Goal: Navigation & Orientation: Find specific page/section

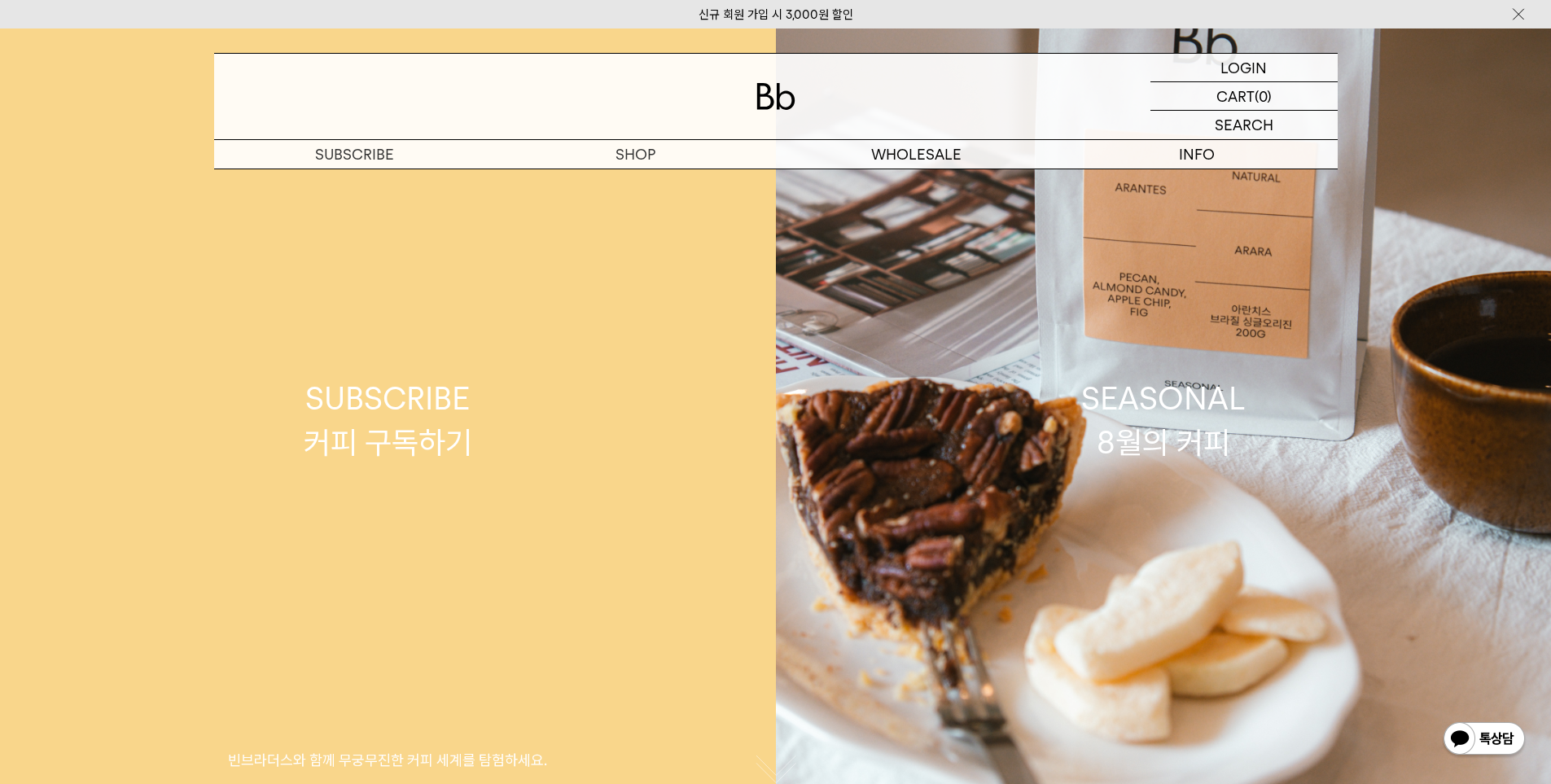
click at [407, 417] on div "SUBSCRIBE 커피 구독하기" at bounding box center [388, 420] width 168 height 87
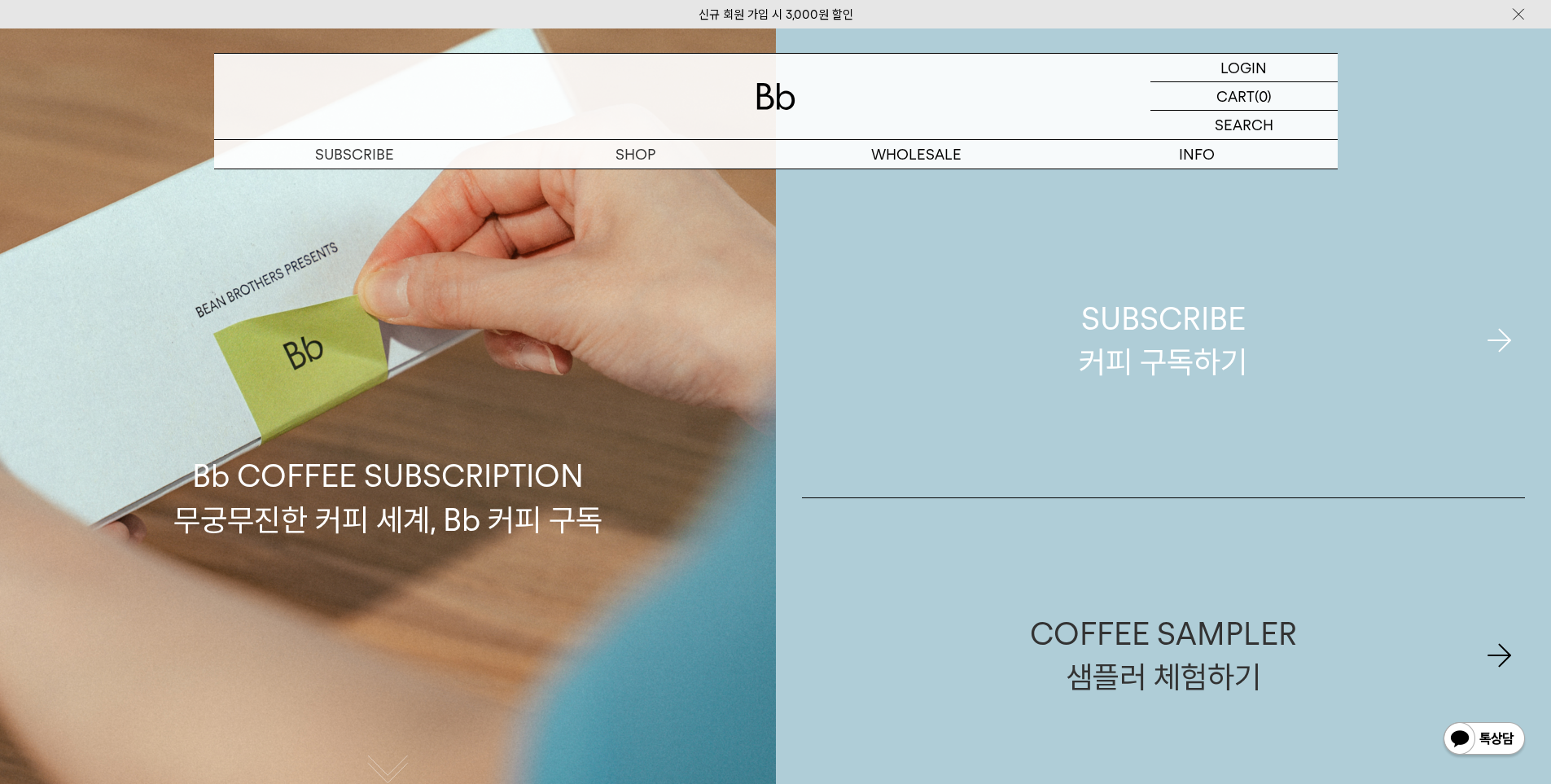
click at [1201, 348] on div "SUBSCRIBE 커피 구독하기" at bounding box center [1163, 340] width 168 height 87
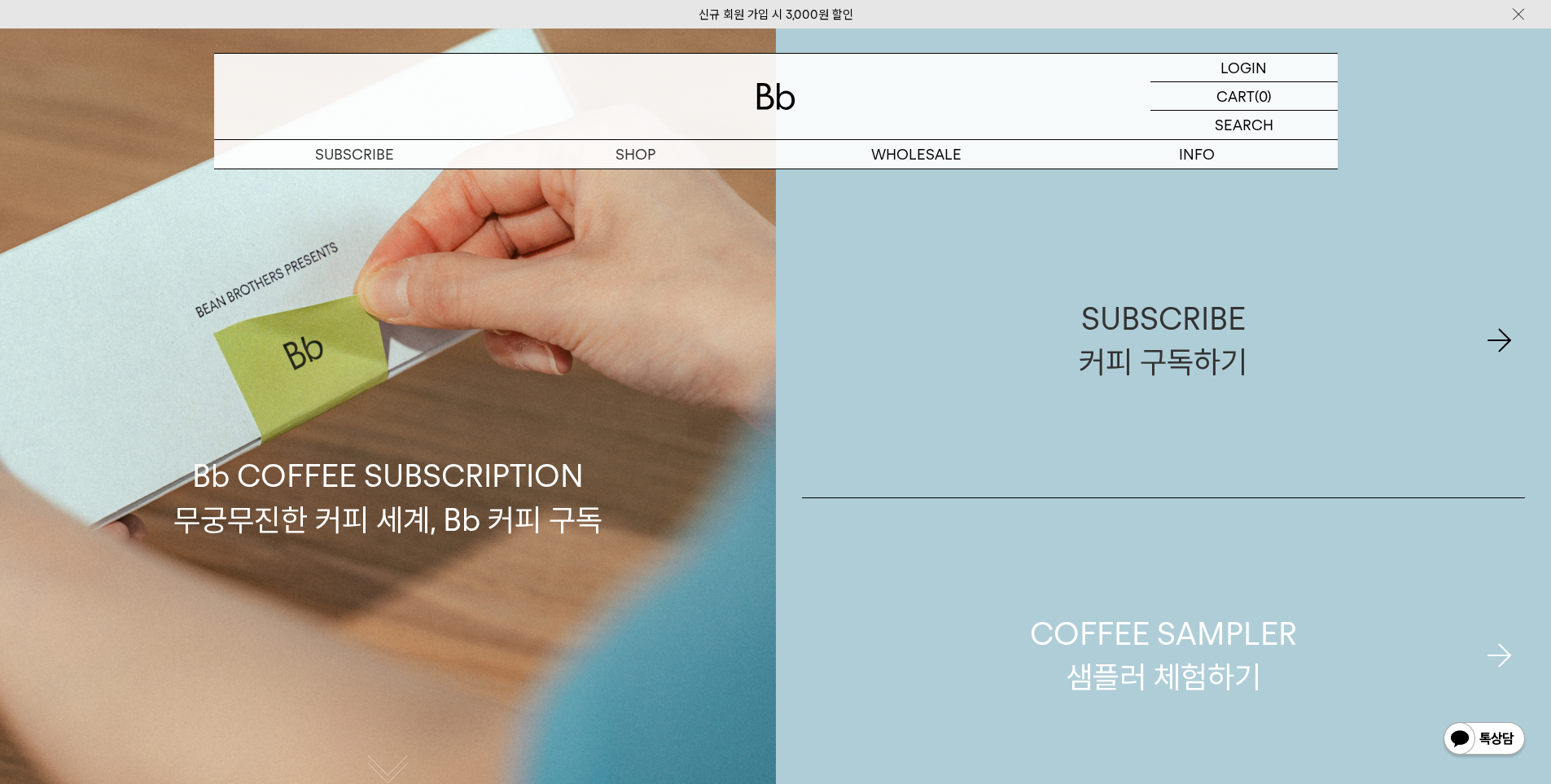
click at [1197, 652] on div "COFFEE SAMPLER 샘플러 체험하기" at bounding box center [1163, 656] width 267 height 87
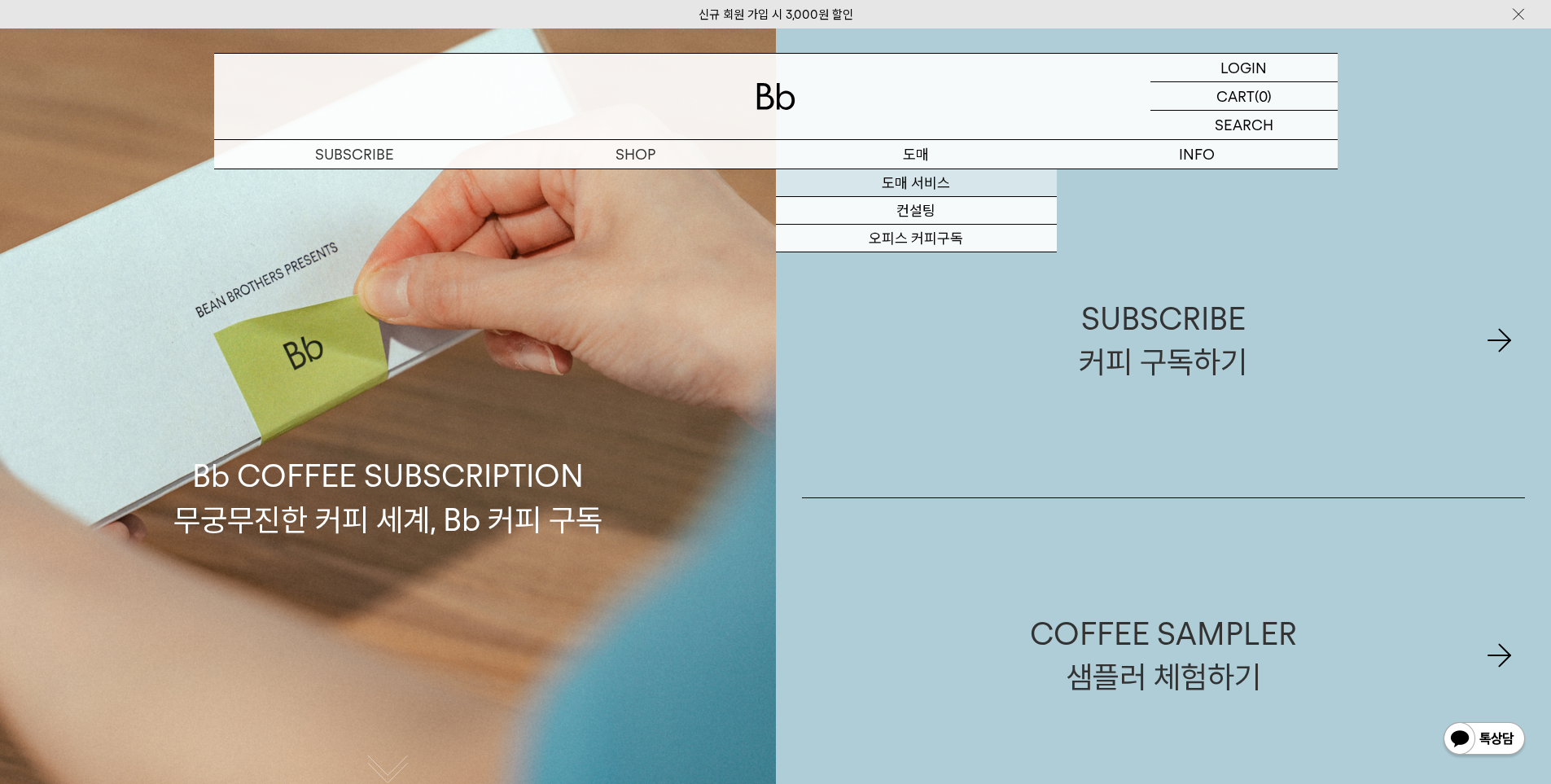
click at [916, 185] on link "도매 서비스" at bounding box center [917, 183] width 281 height 28
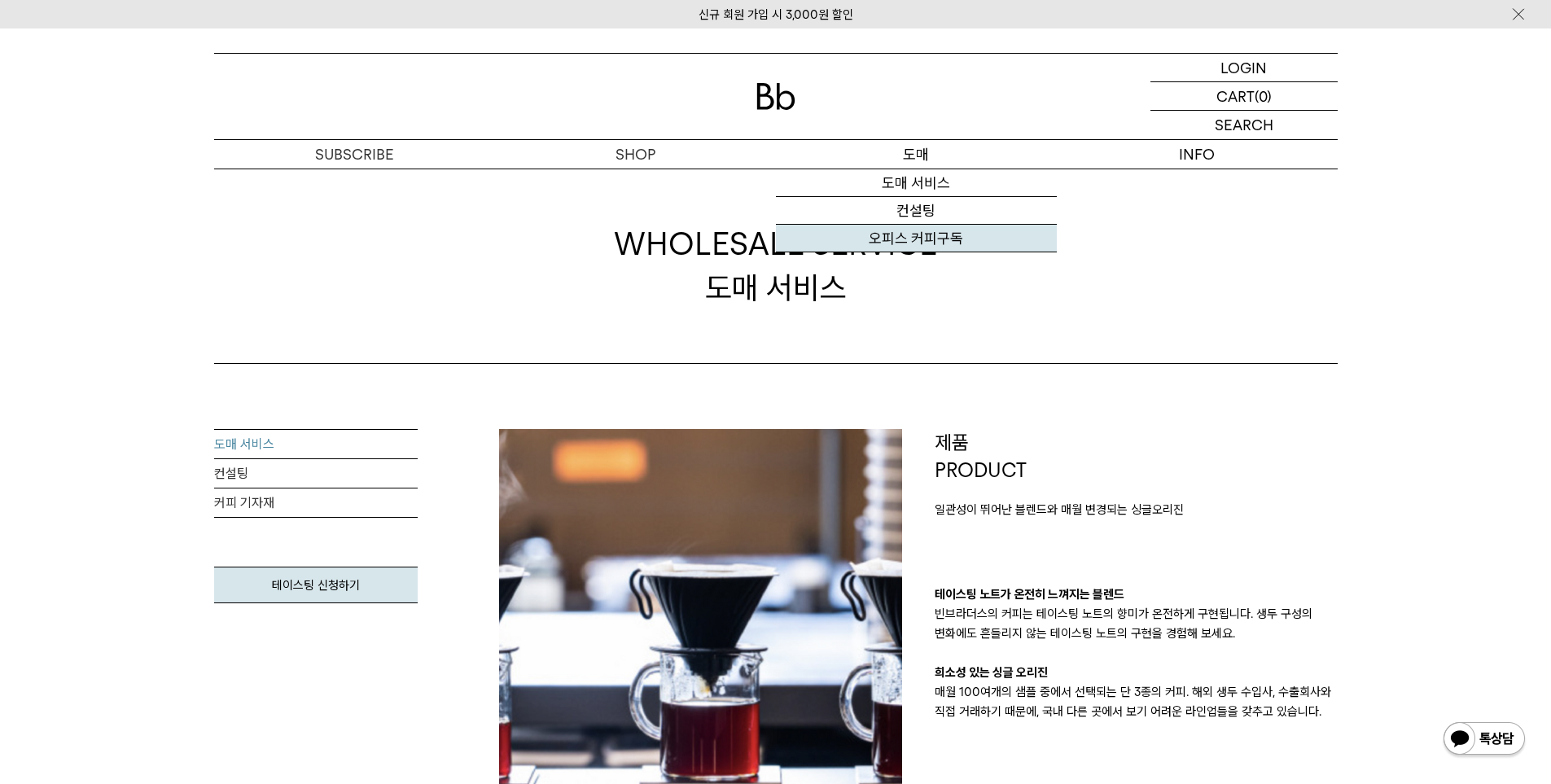
click at [930, 241] on link "오피스 커피구독" at bounding box center [917, 239] width 281 height 28
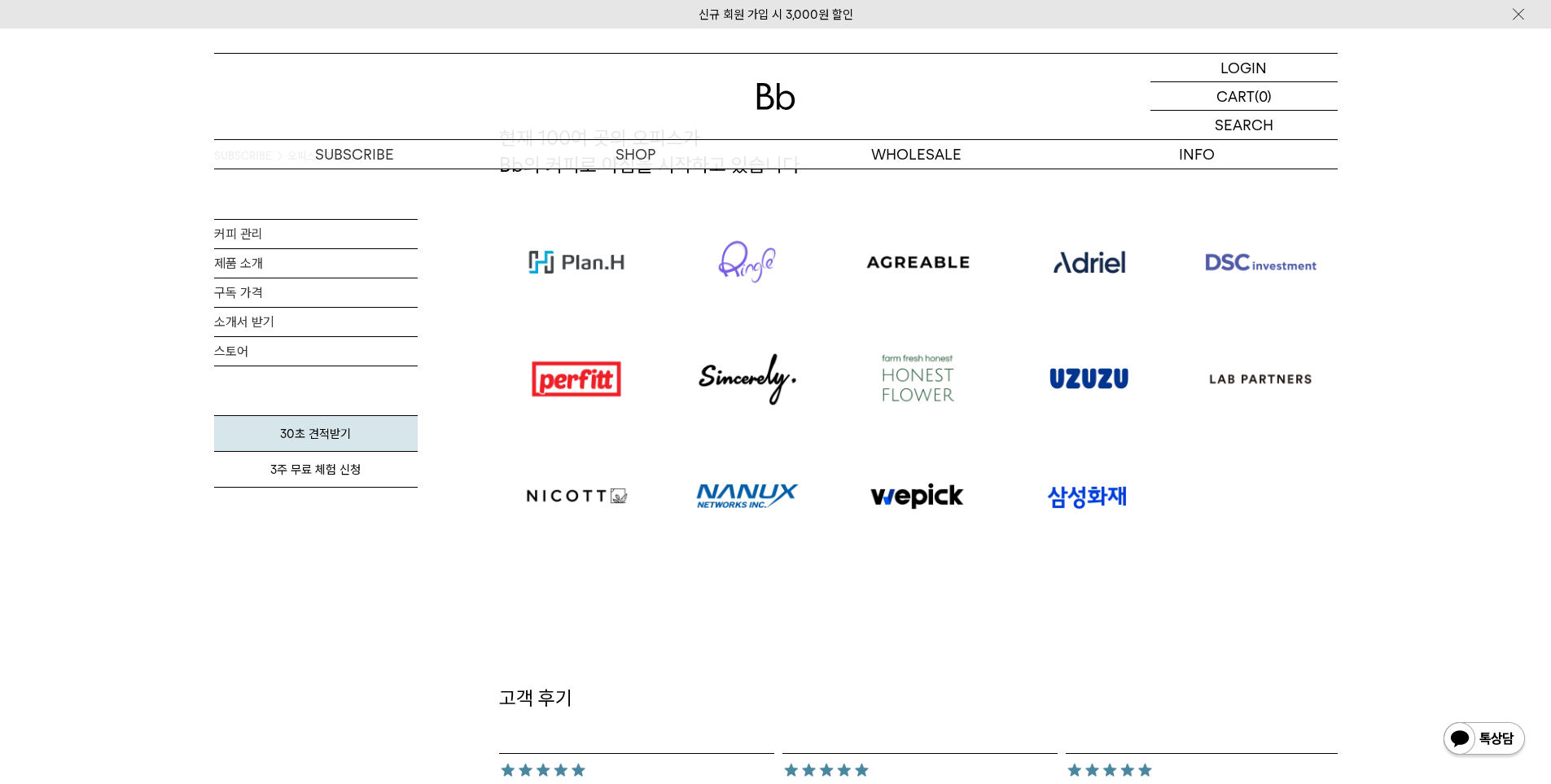
scroll to position [923, 0]
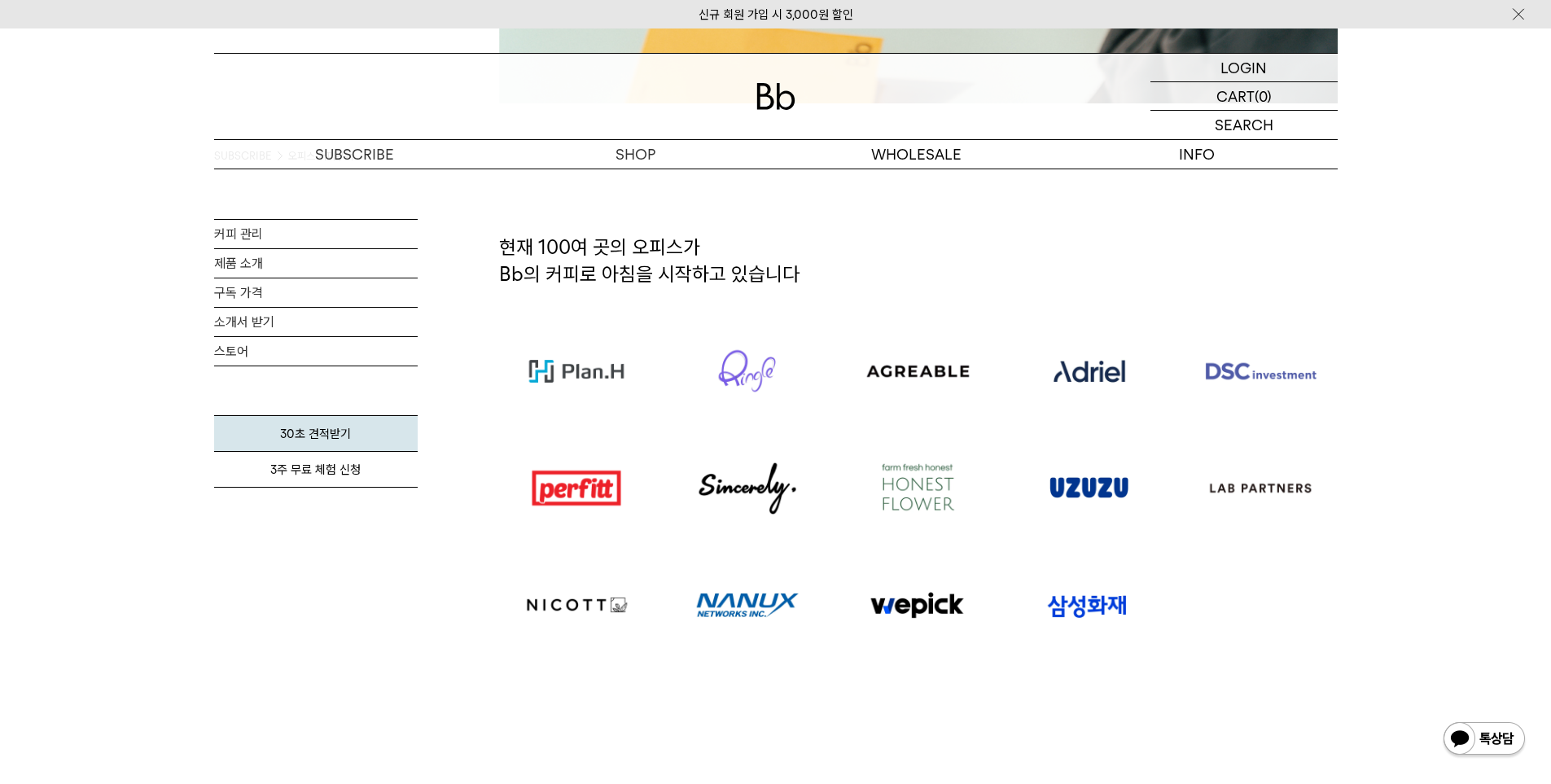
drag, startPoint x: 1558, startPoint y: 110, endPoint x: 1587, endPoint y: 289, distance: 181.3
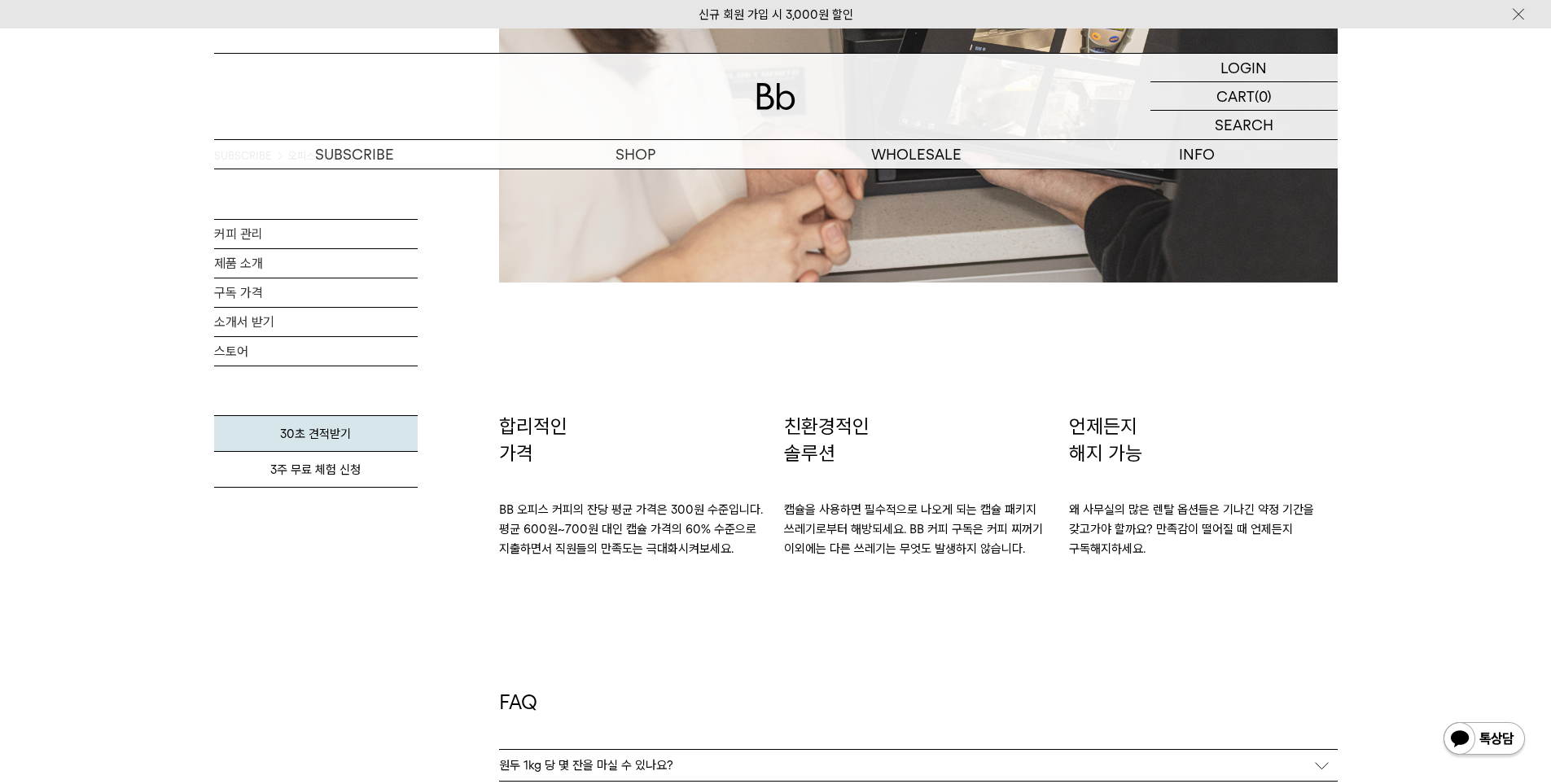
scroll to position [0, 0]
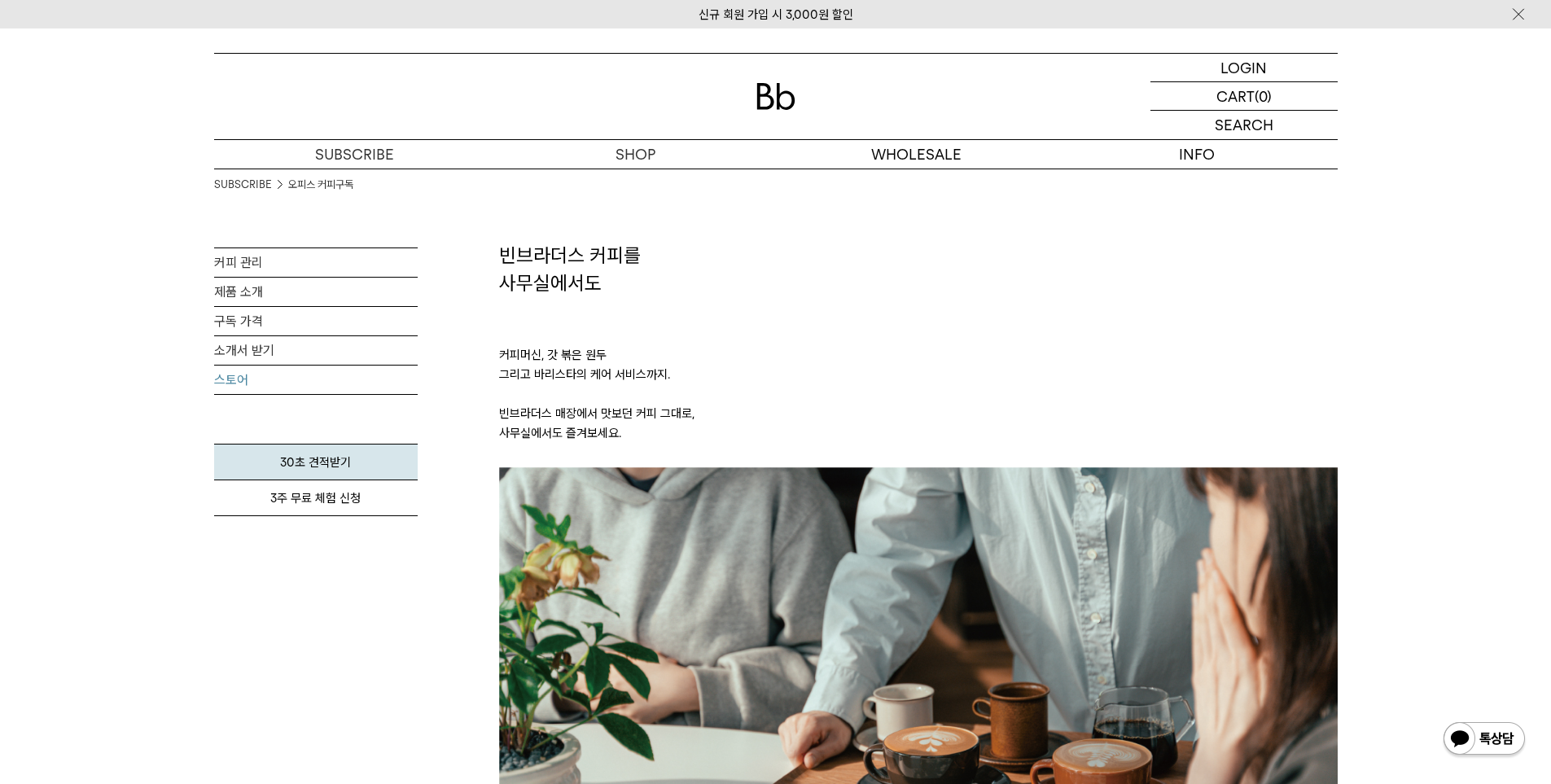
click at [229, 366] on link "스토어" at bounding box center [316, 379] width 204 height 29
click at [241, 375] on link "스토어" at bounding box center [316, 379] width 204 height 29
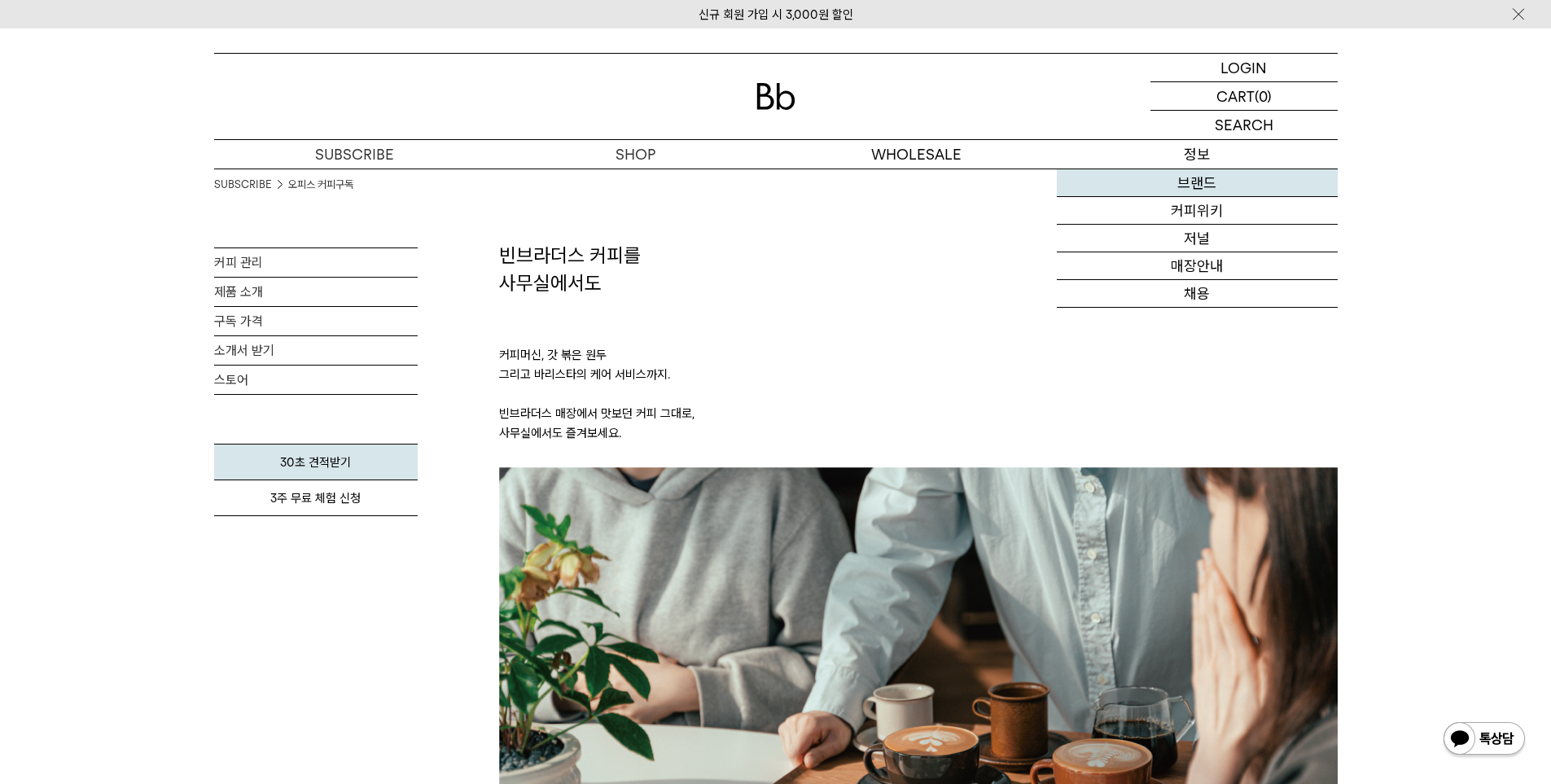
click at [1208, 182] on link "브랜드" at bounding box center [1197, 183] width 281 height 28
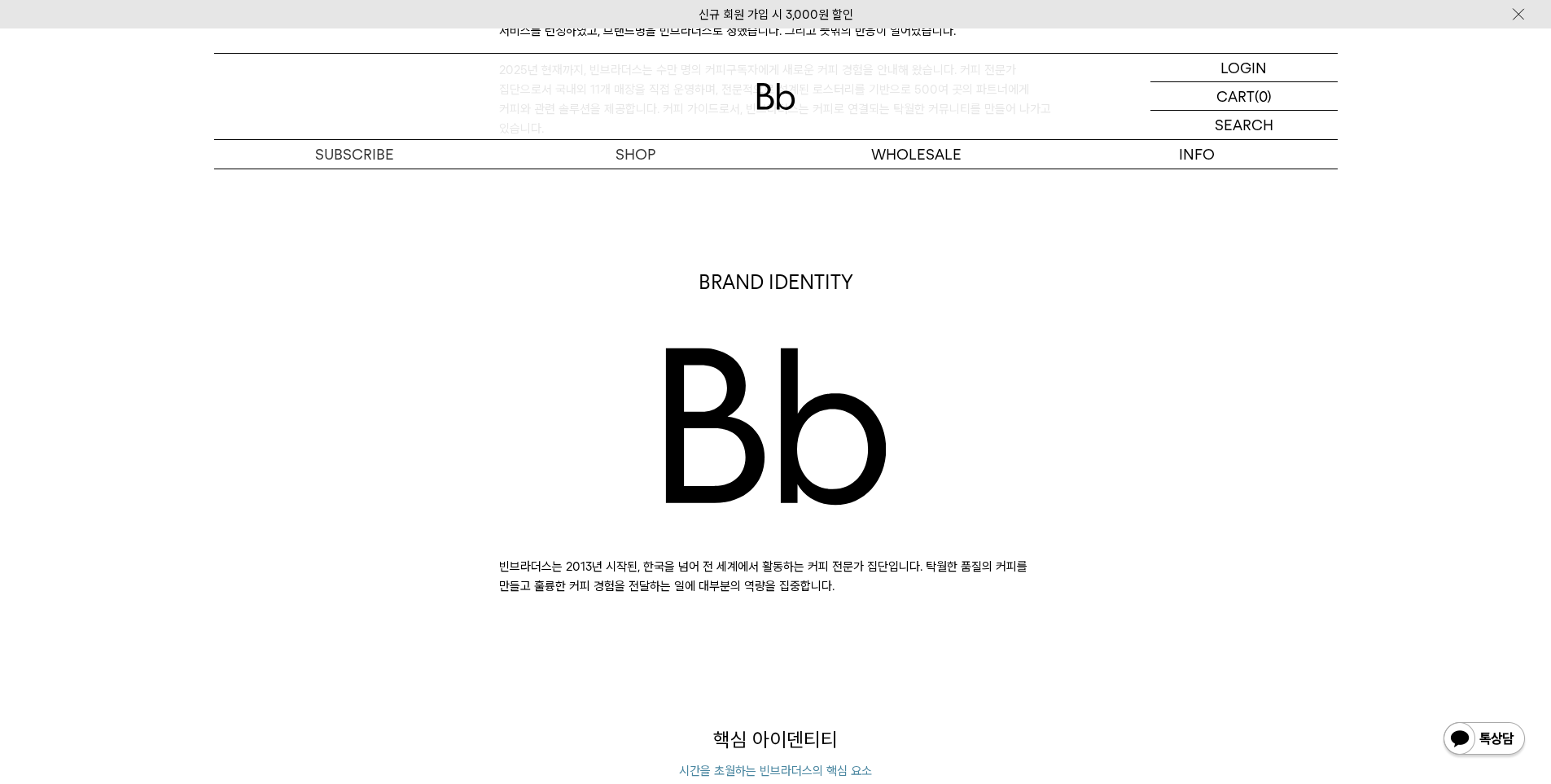
scroll to position [555, 0]
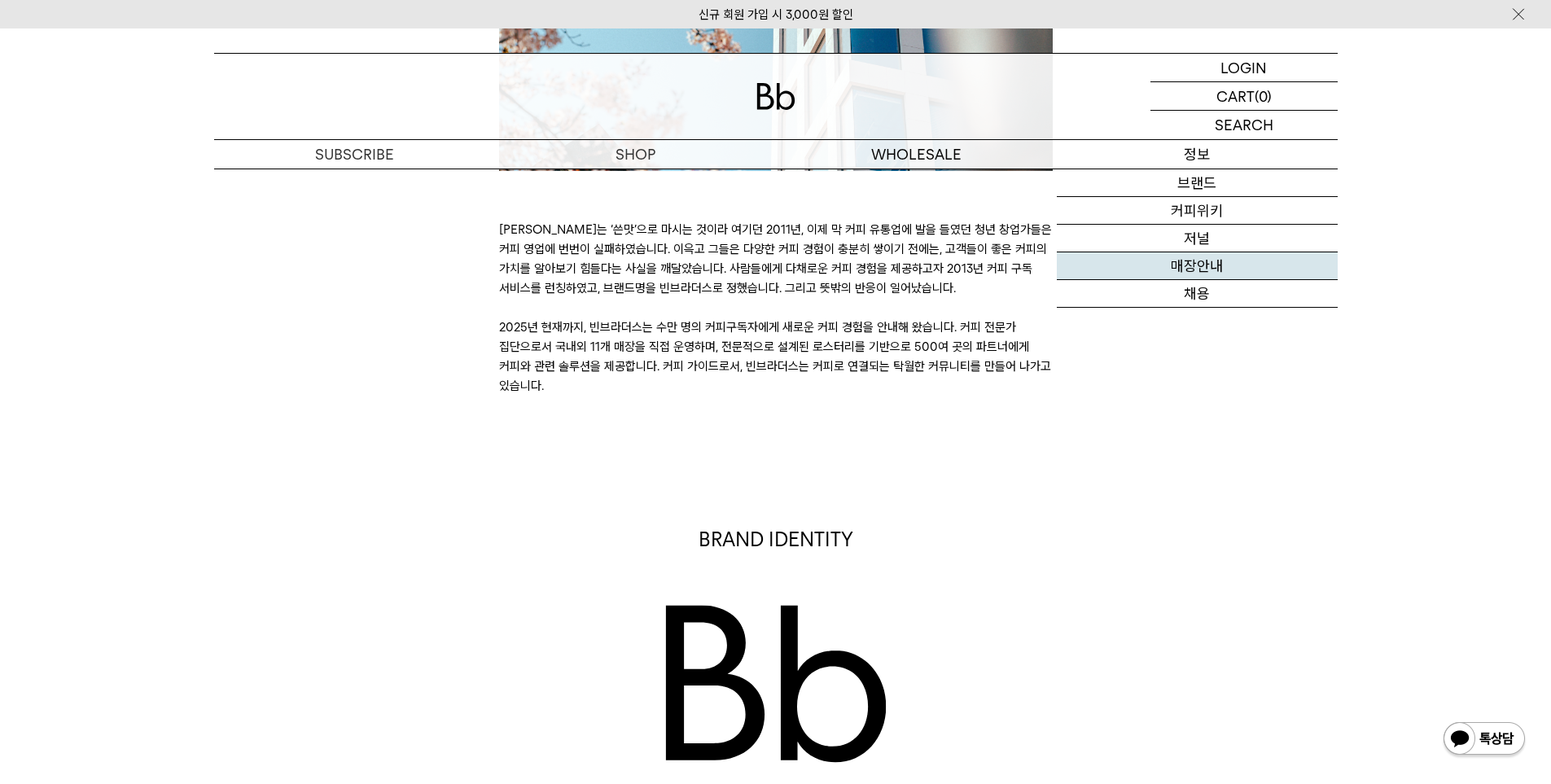
click at [1202, 273] on link "매장안내" at bounding box center [1197, 267] width 281 height 28
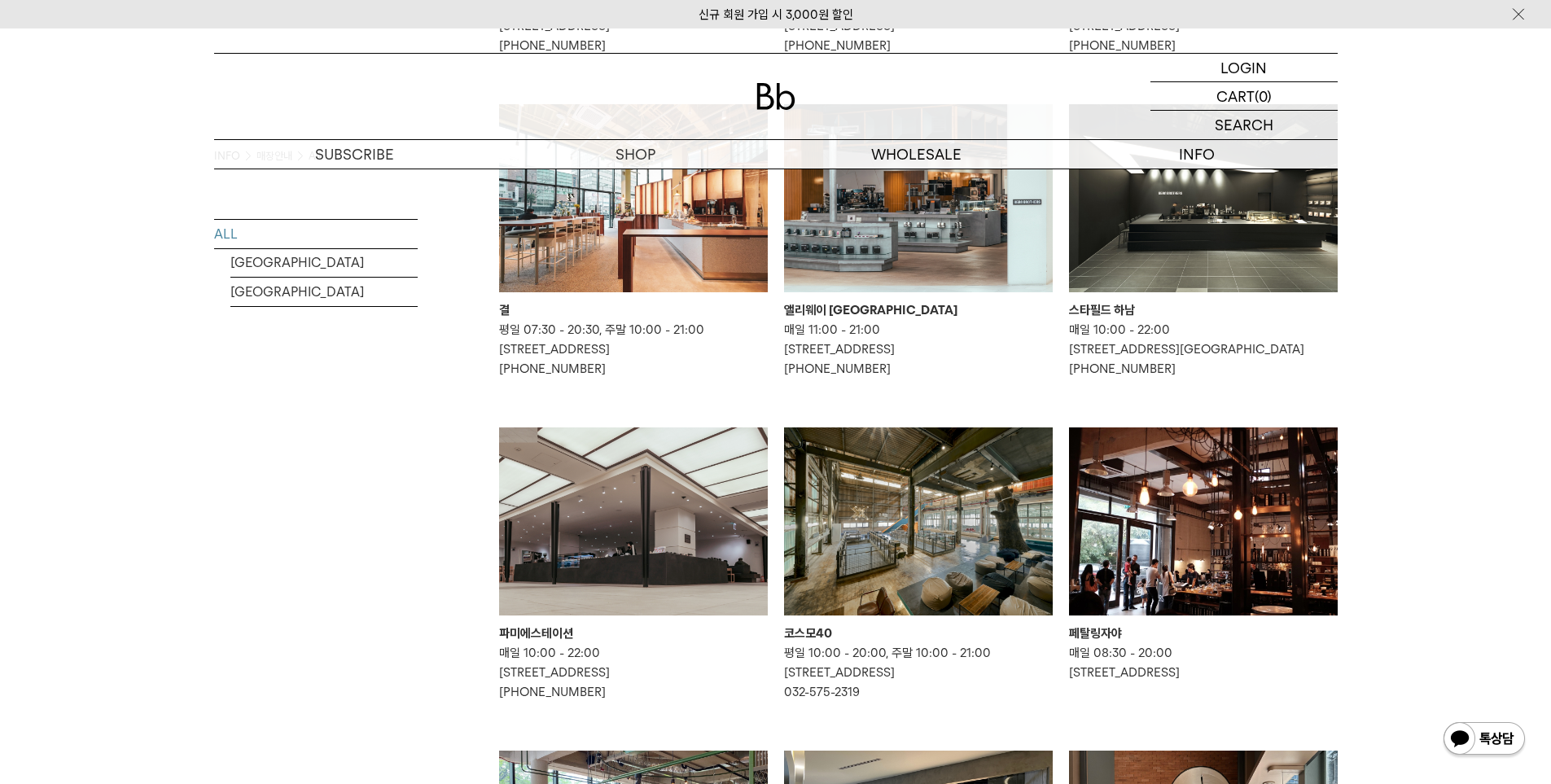
scroll to position [637, 0]
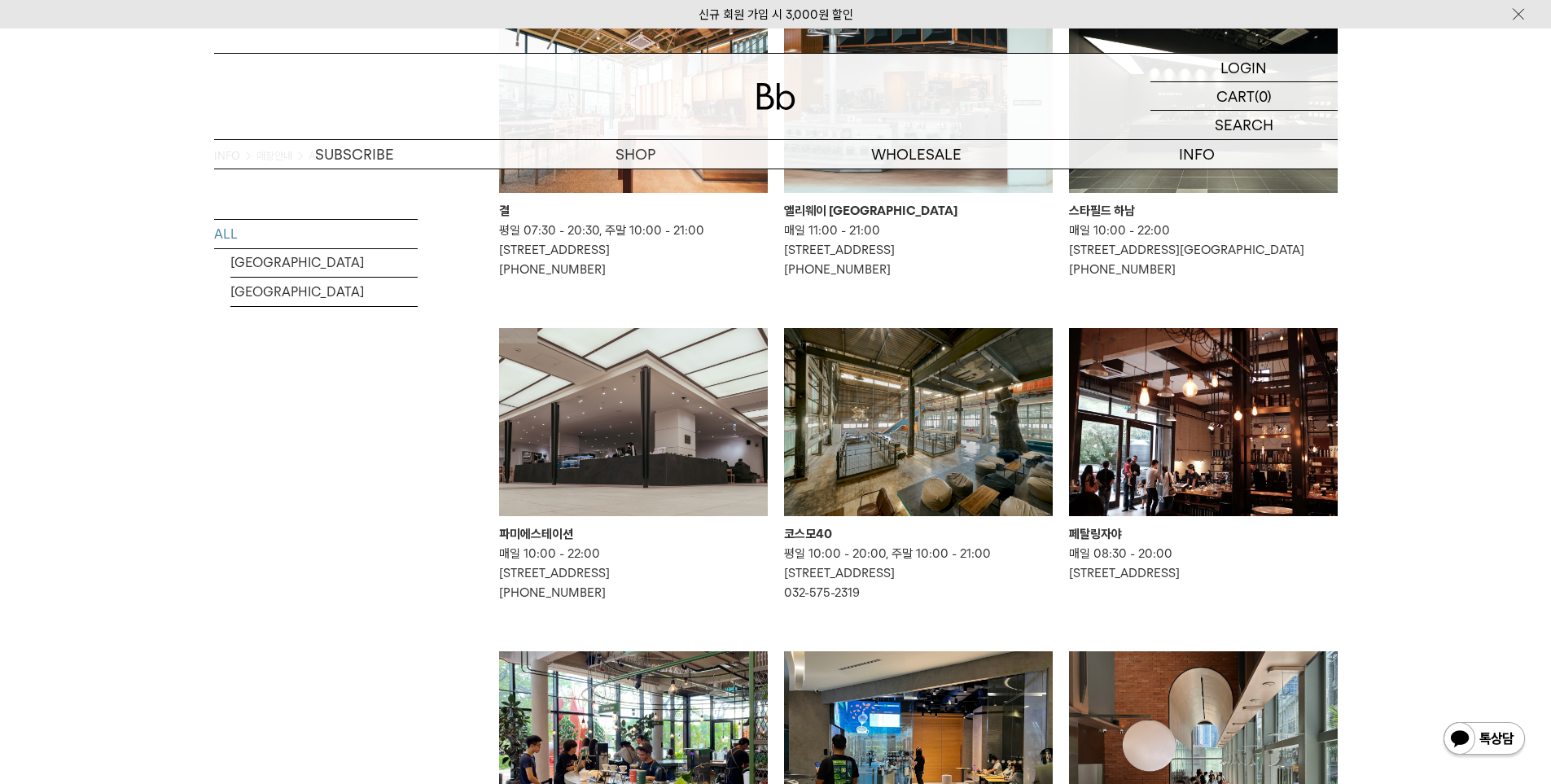
click at [1499, 412] on div "INFO 매장안내 All ALL SOUTH KOREA MALAYSIA Bb가 직접 운영하는 커피 바들을 소개합니다." at bounding box center [775, 262] width 1551 height 1462
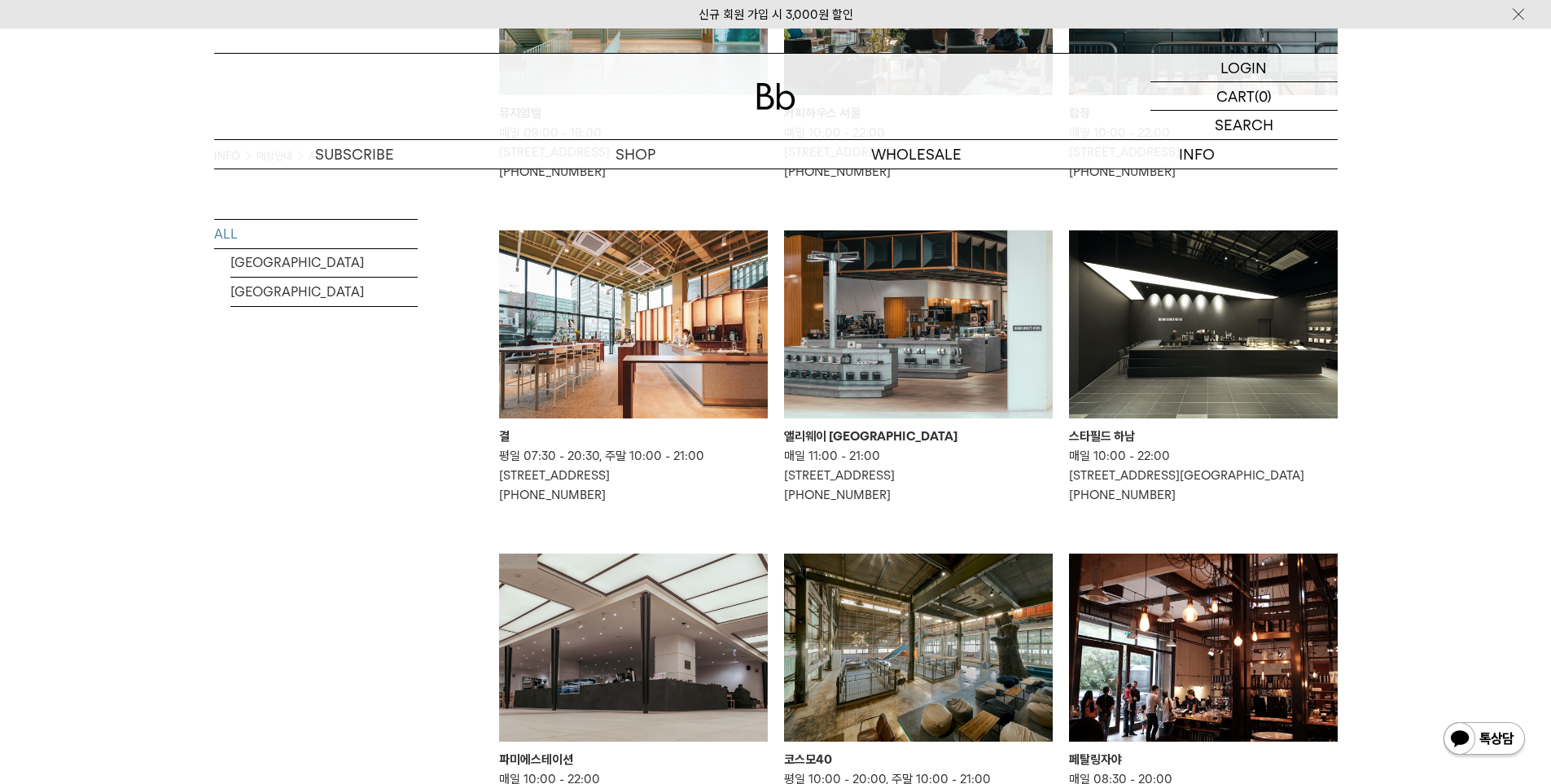
scroll to position [406, 0]
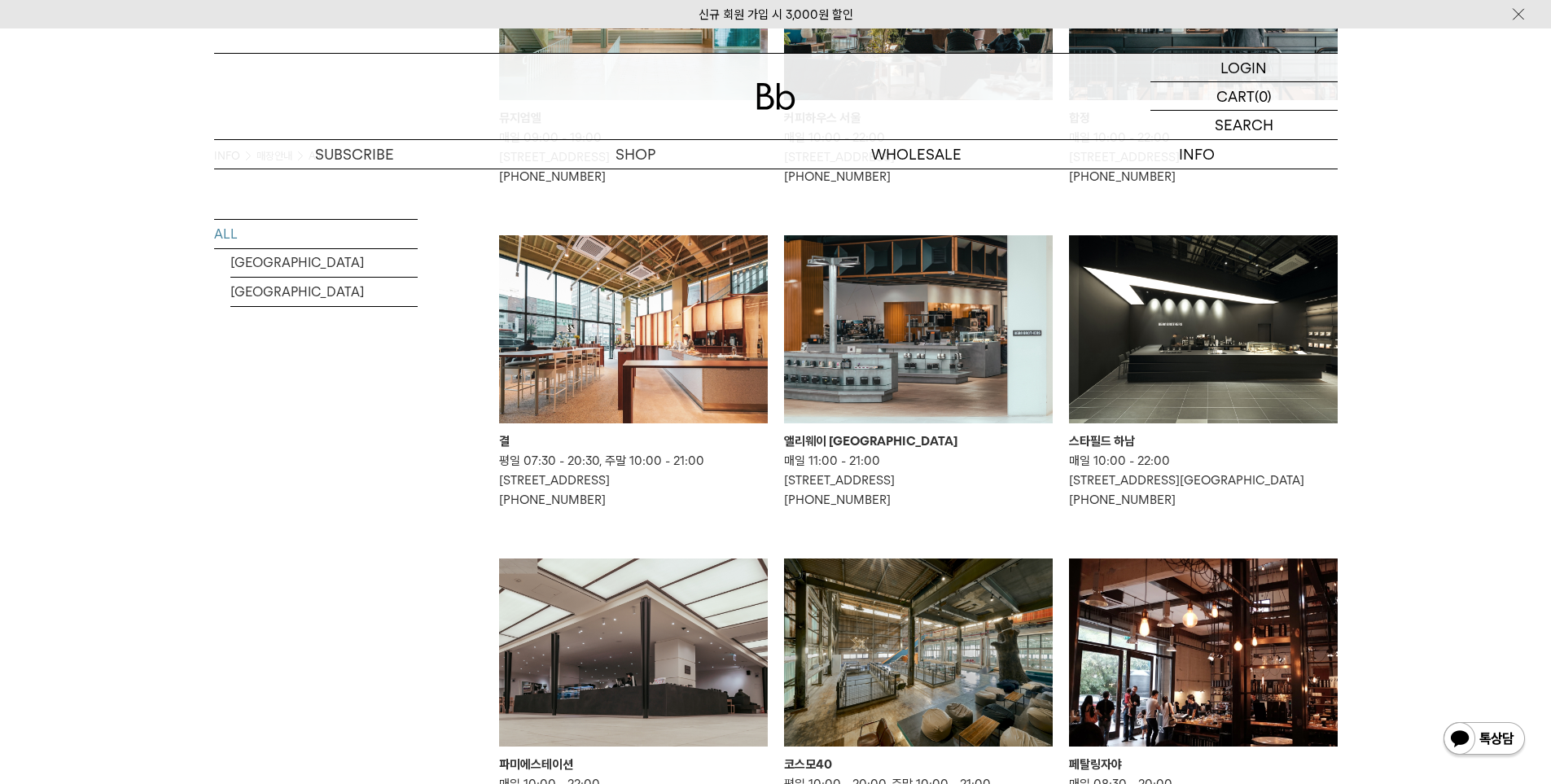
click at [931, 341] on img at bounding box center [918, 329] width 269 height 188
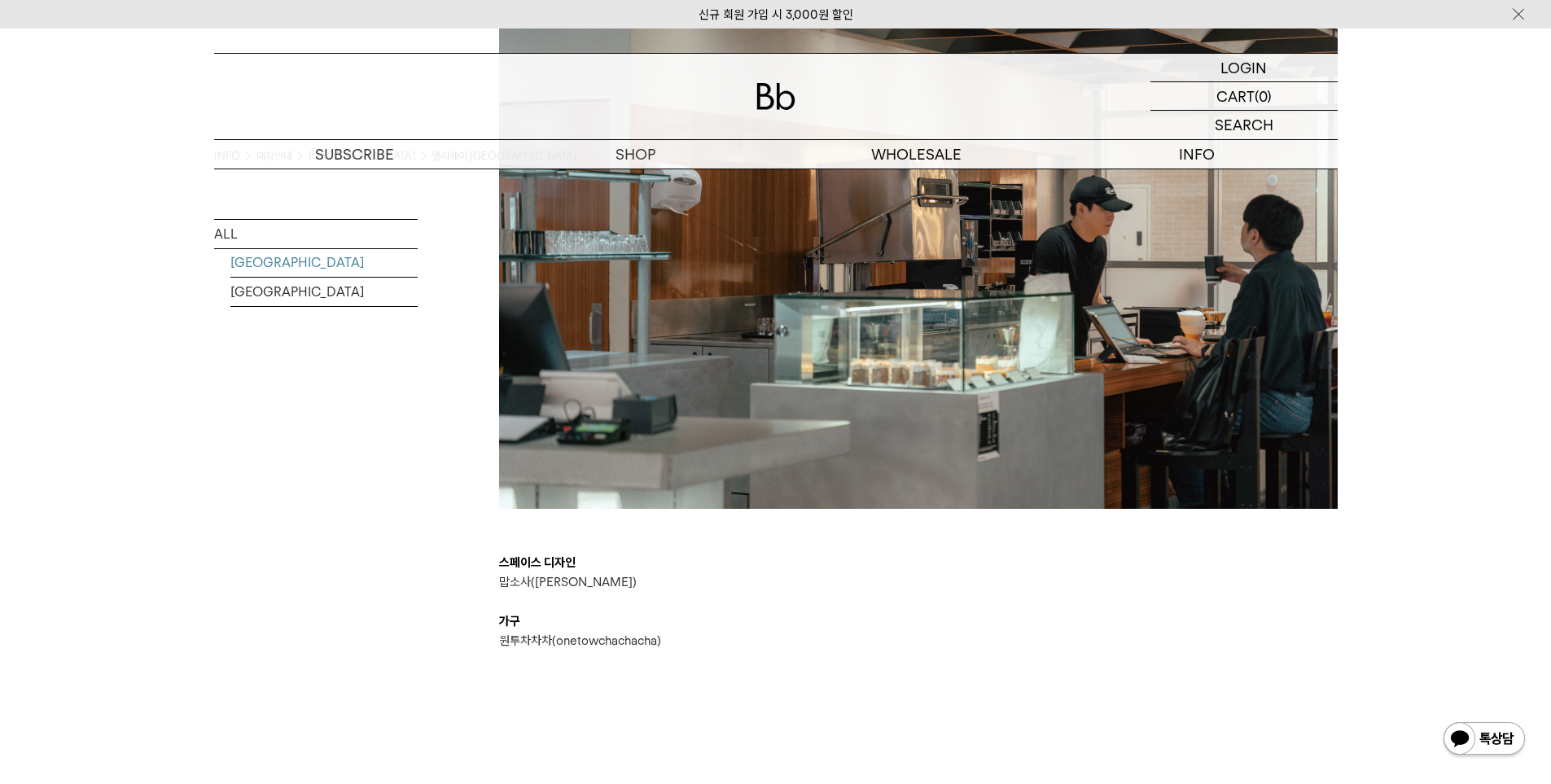
scroll to position [1442, 0]
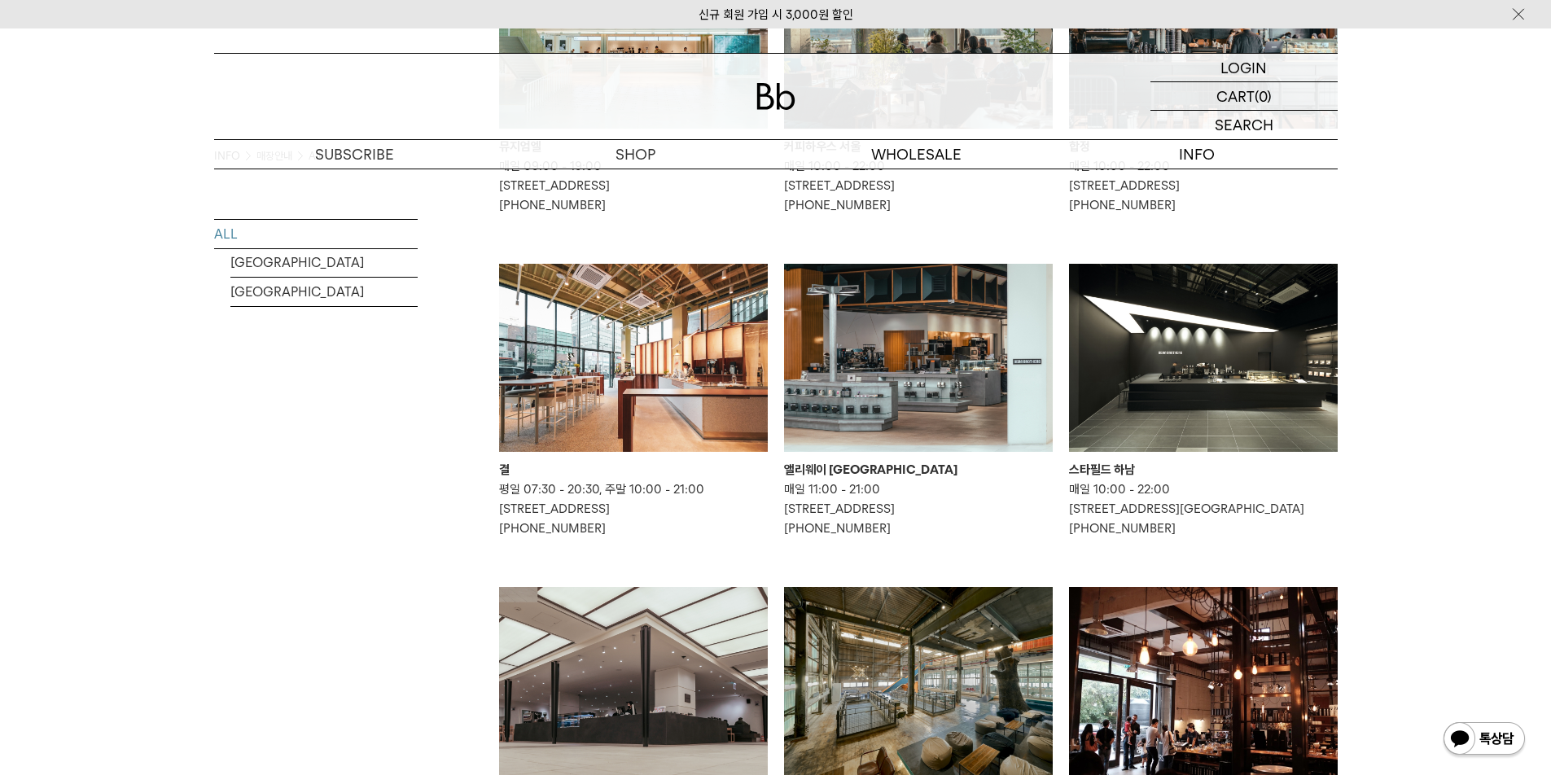
scroll to position [406, 0]
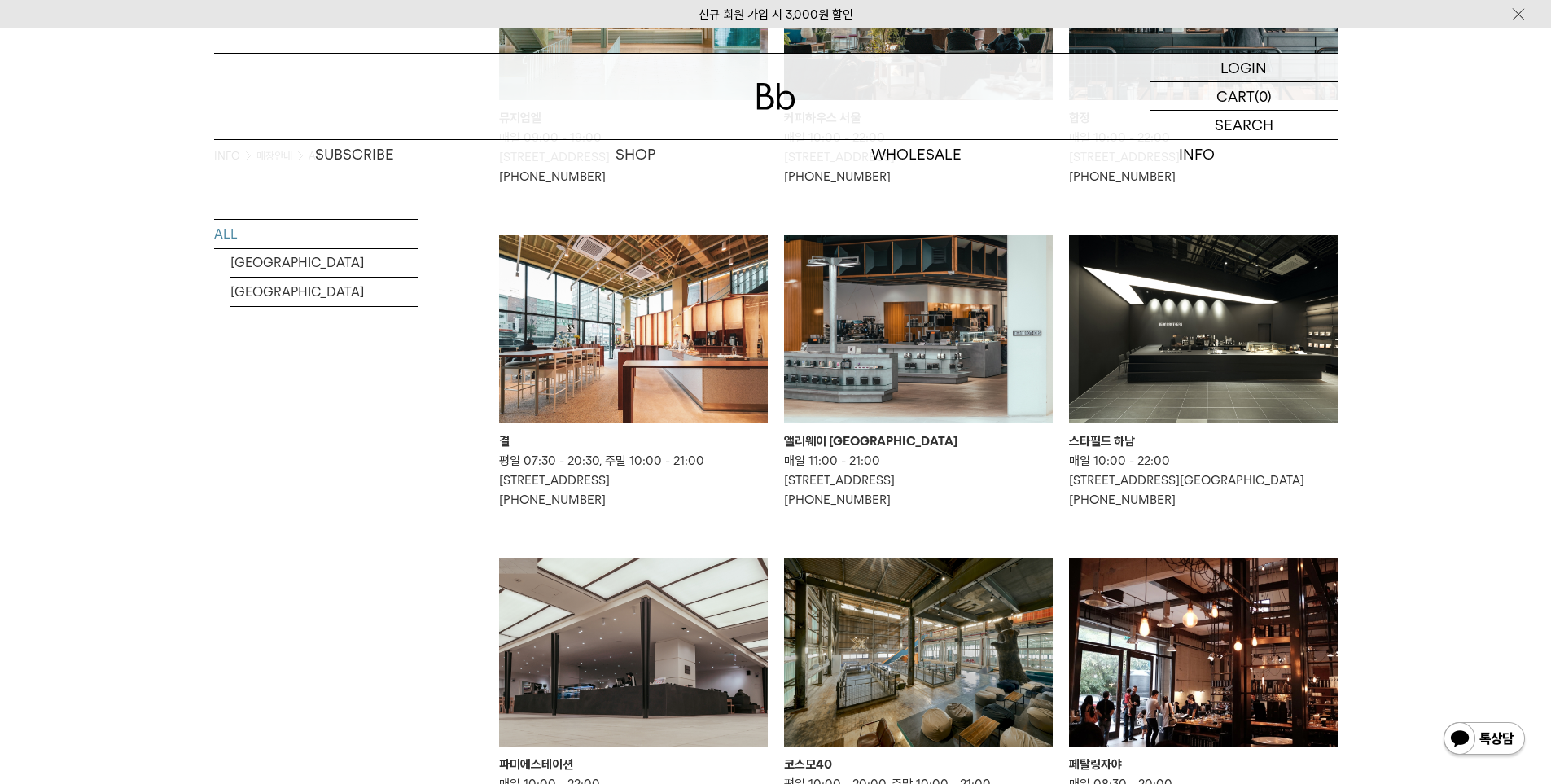
click at [953, 656] on img at bounding box center [918, 652] width 269 height 188
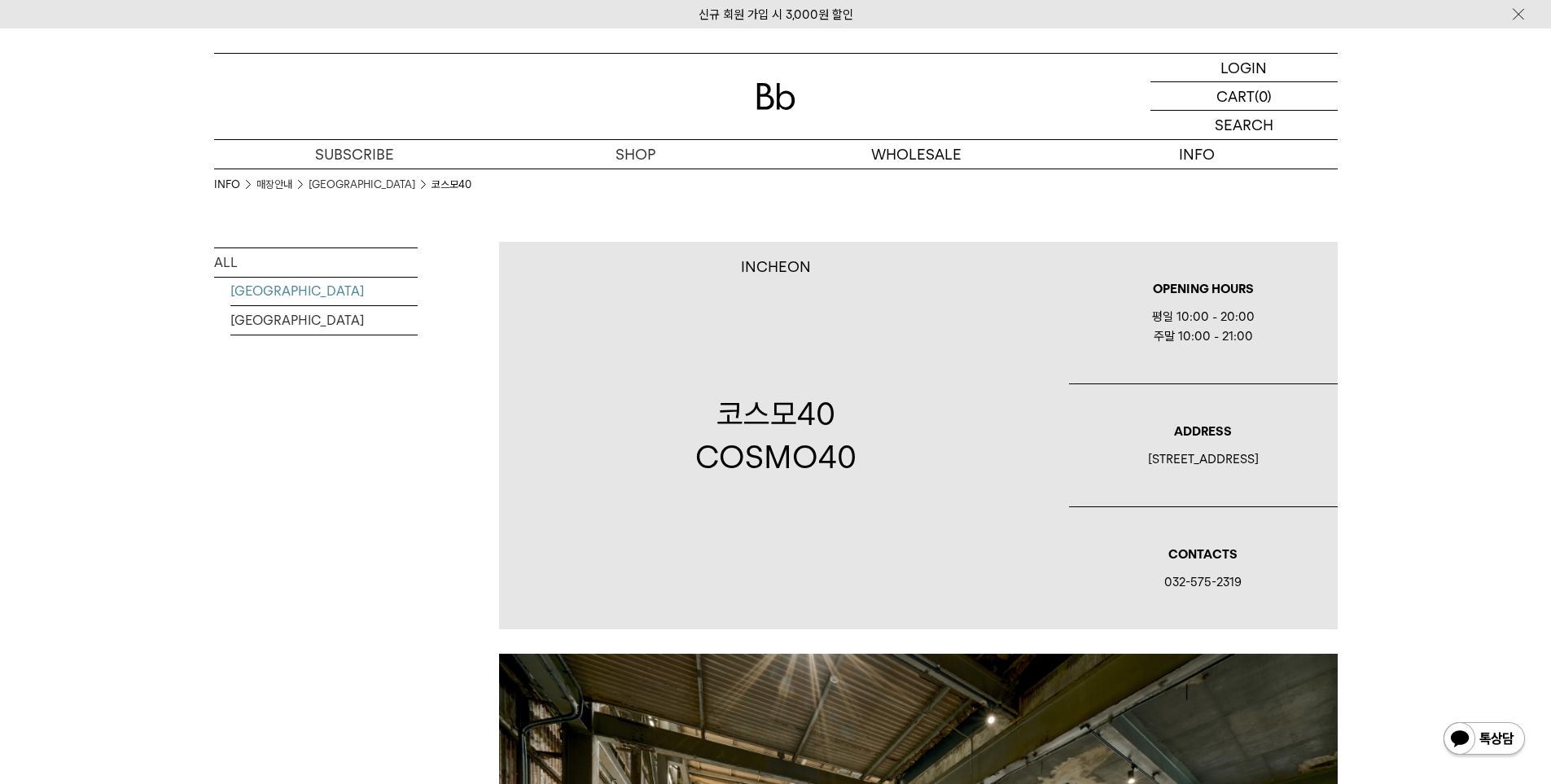
click at [259, 279] on link "[GEOGRAPHIC_DATA]" at bounding box center [324, 291] width 187 height 29
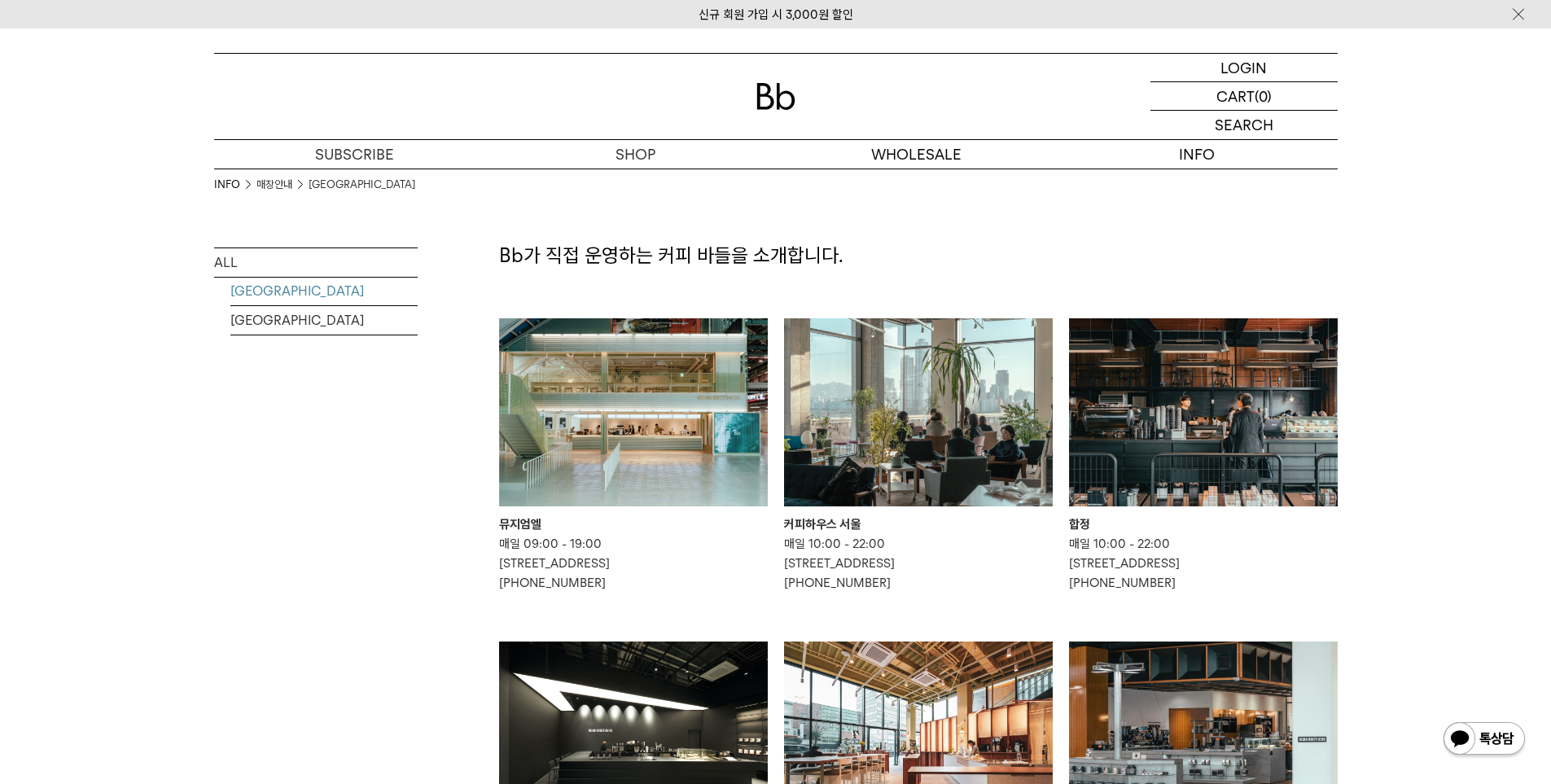
click at [598, 446] on img at bounding box center [633, 412] width 269 height 188
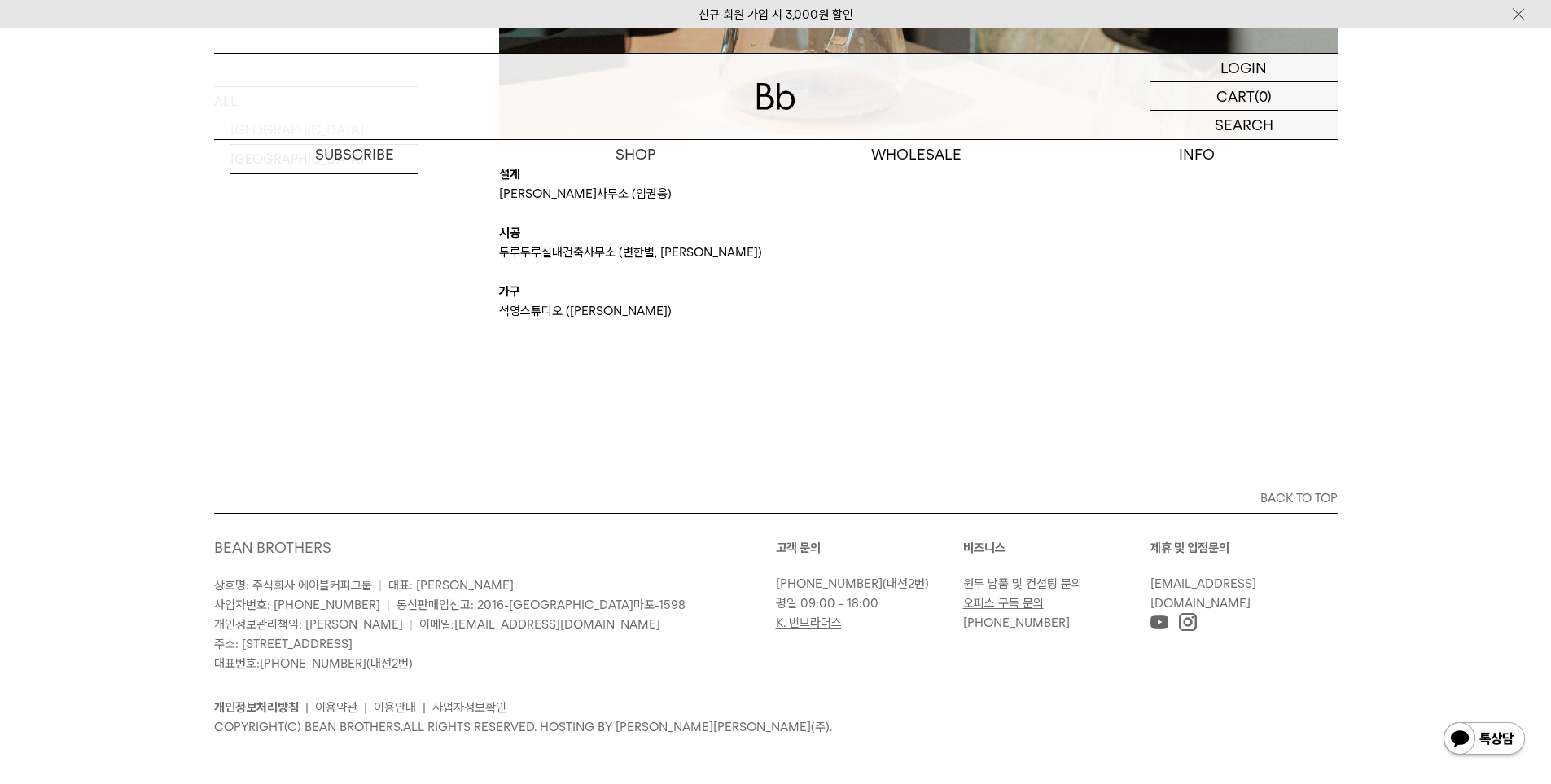
scroll to position [3860, 0]
